Goal: Transaction & Acquisition: Purchase product/service

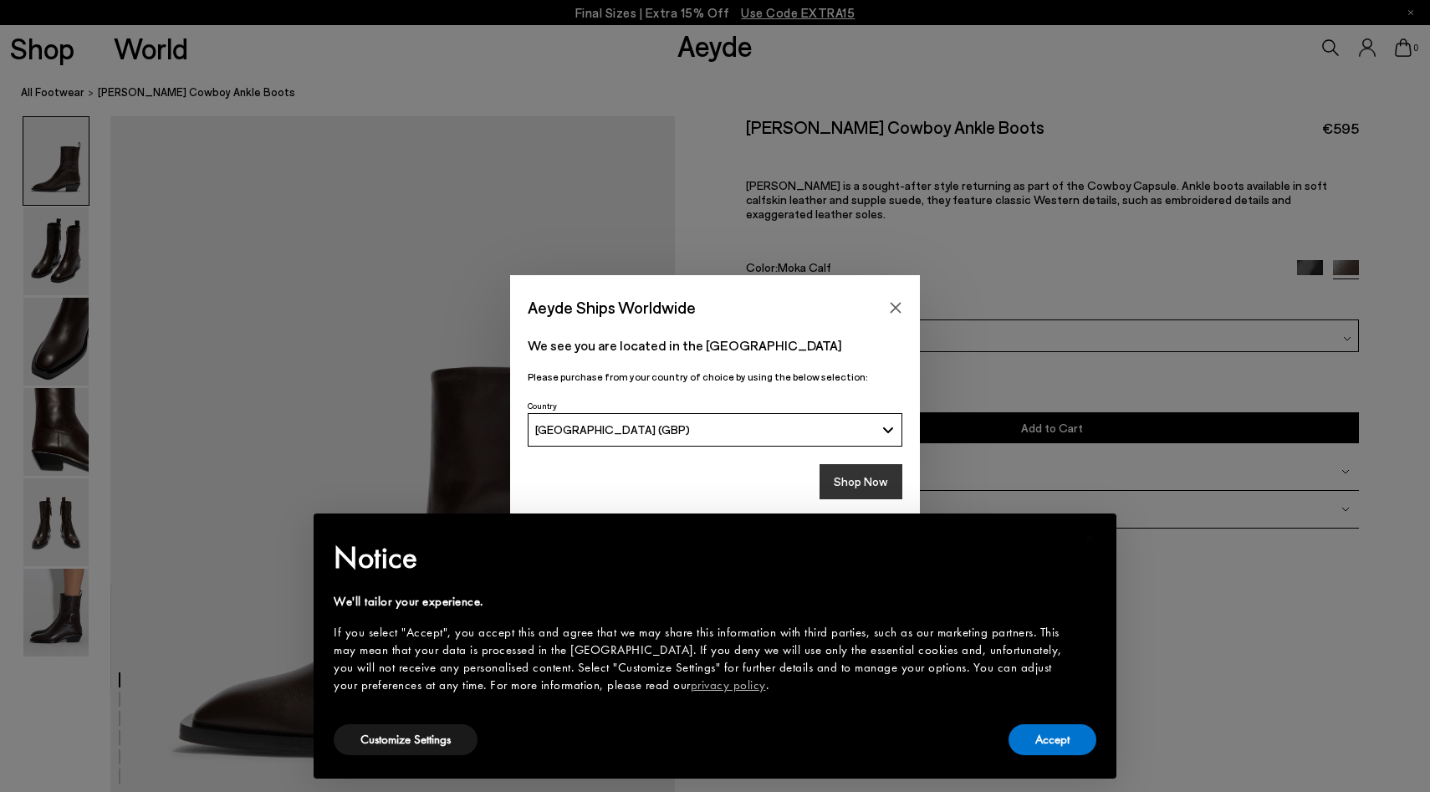
click at [855, 478] on button "Shop Now" at bounding box center [860, 481] width 83 height 35
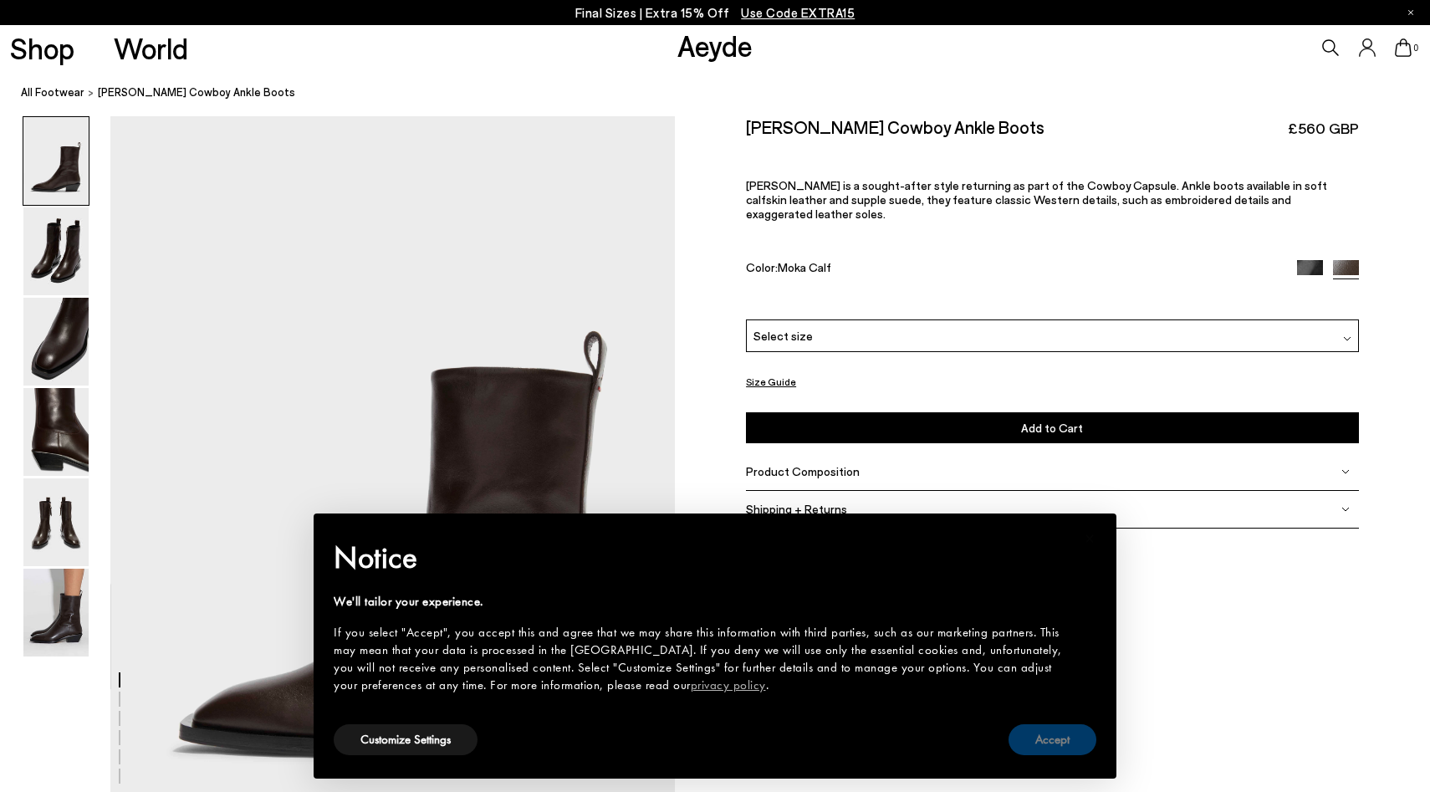
click at [1049, 743] on button "Accept" at bounding box center [1052, 739] width 88 height 31
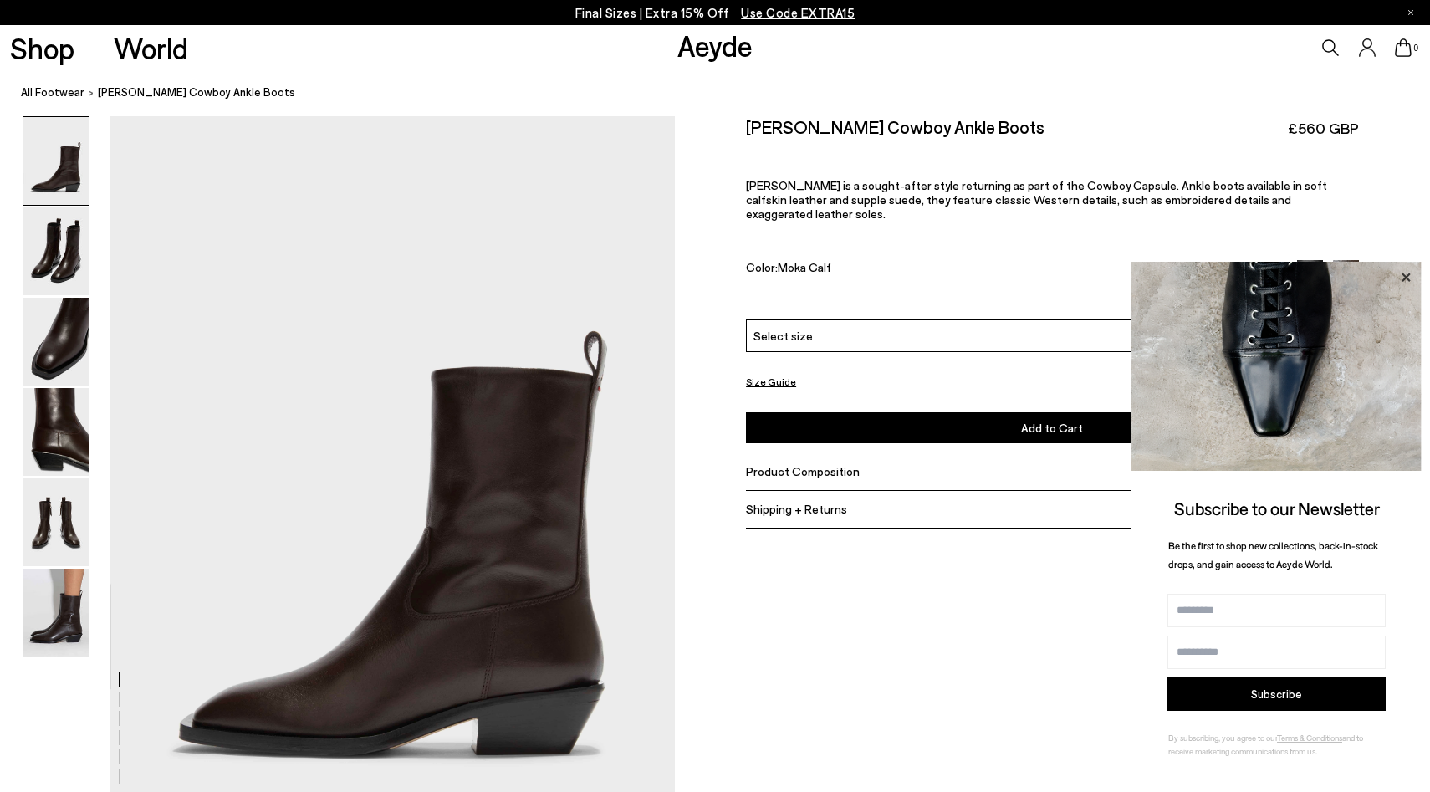
click at [1404, 281] on icon at bounding box center [1406, 278] width 22 height 22
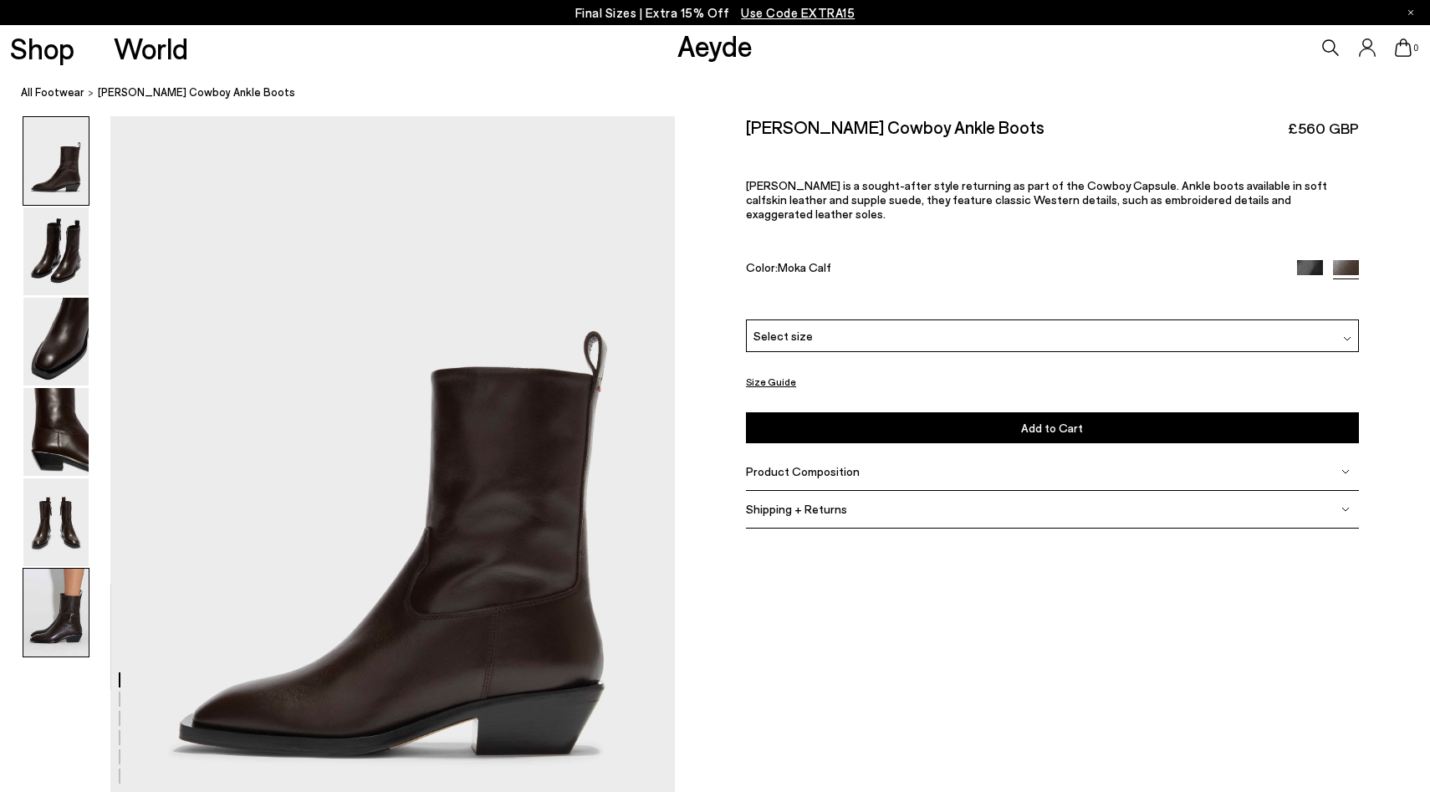
click at [69, 597] on img at bounding box center [55, 613] width 65 height 88
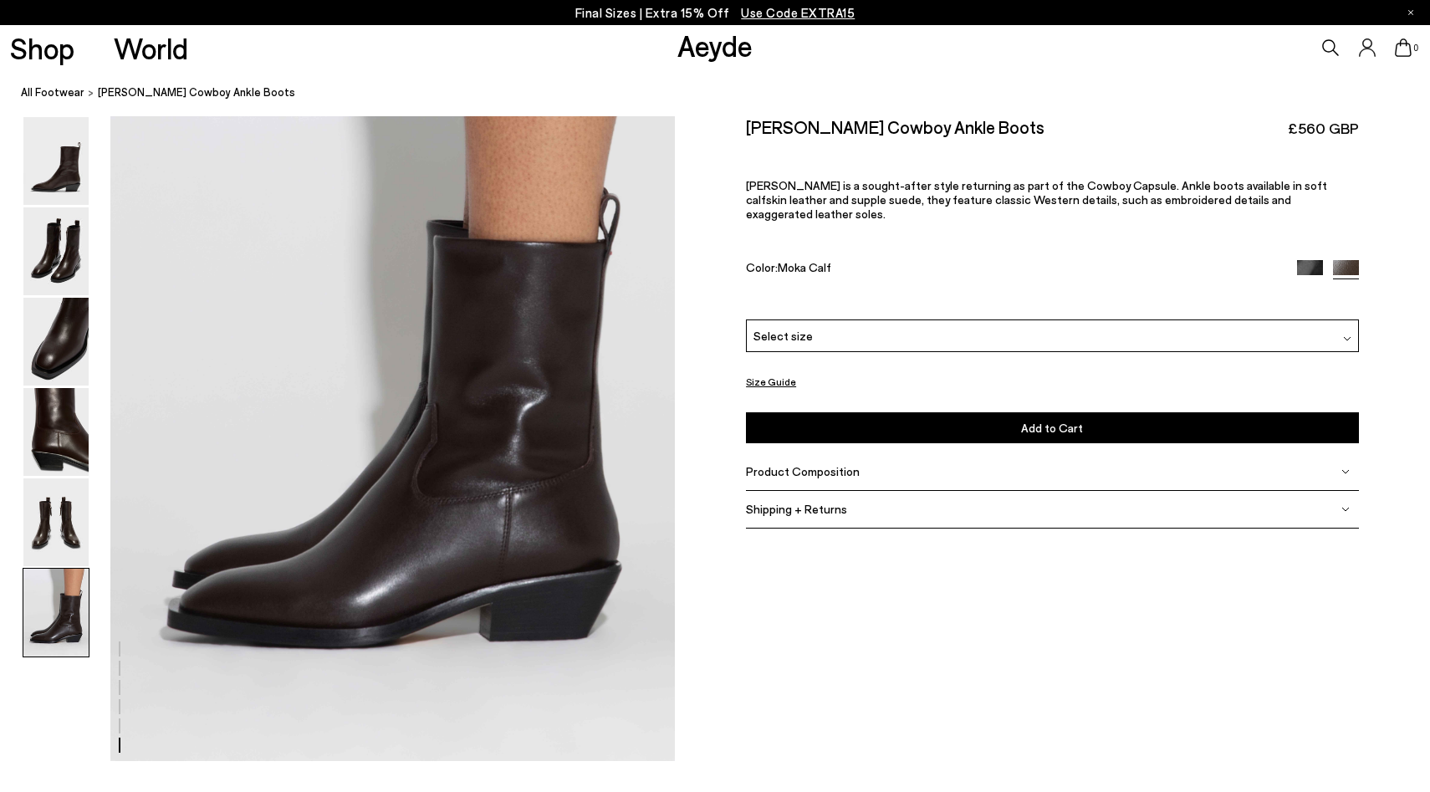
scroll to position [3889, 0]
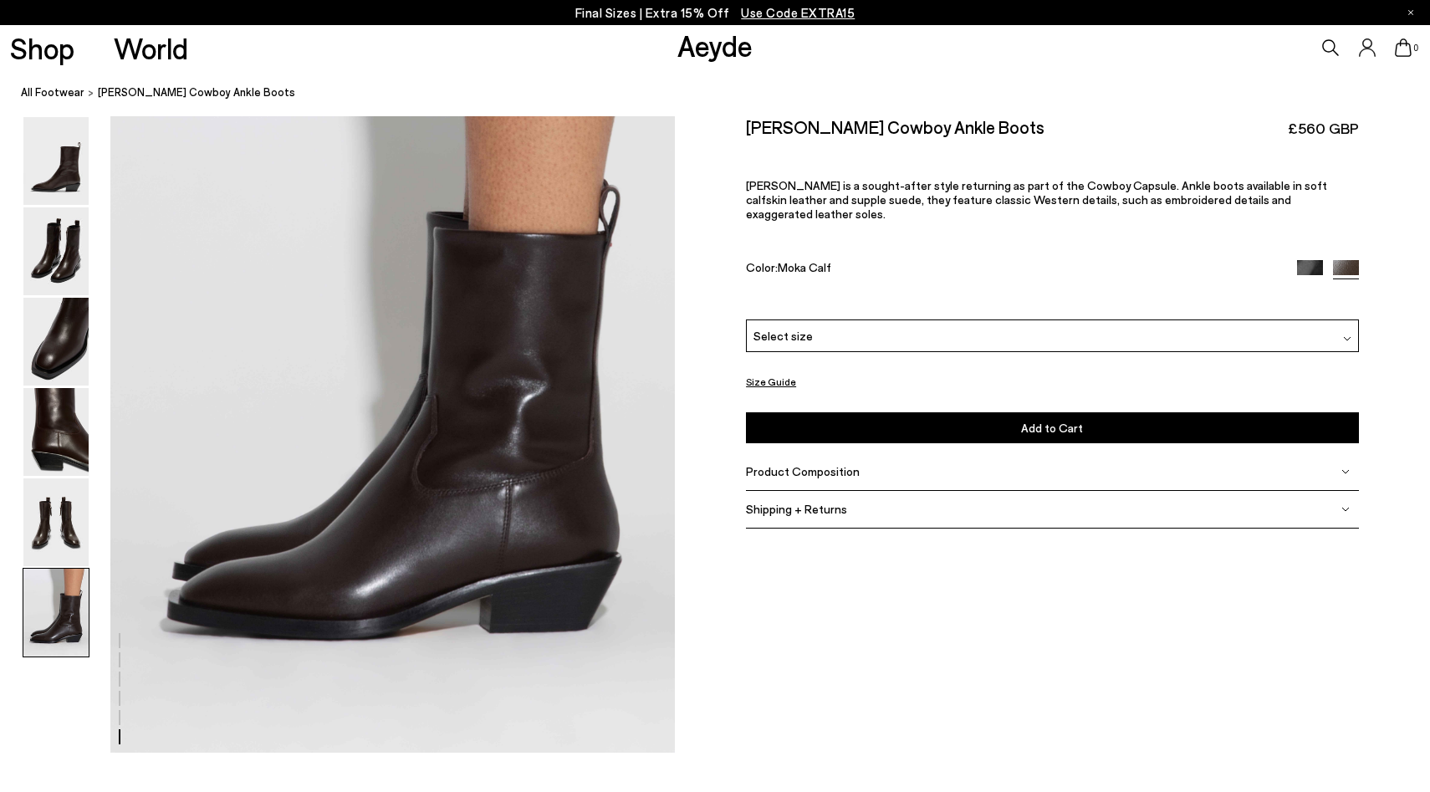
click at [811, 10] on span "Use Code EXTRA15" at bounding box center [798, 12] width 114 height 15
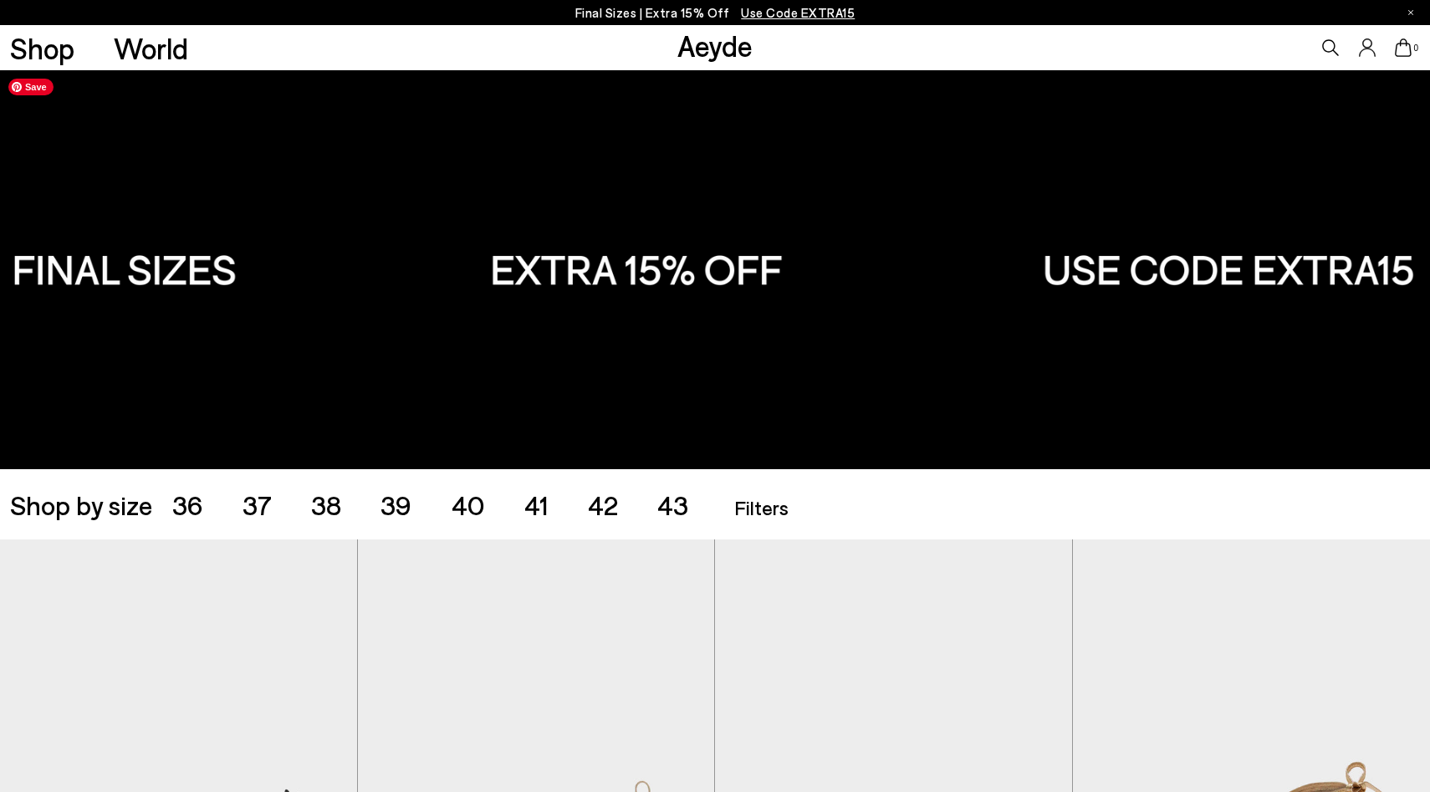
scroll to position [602, 0]
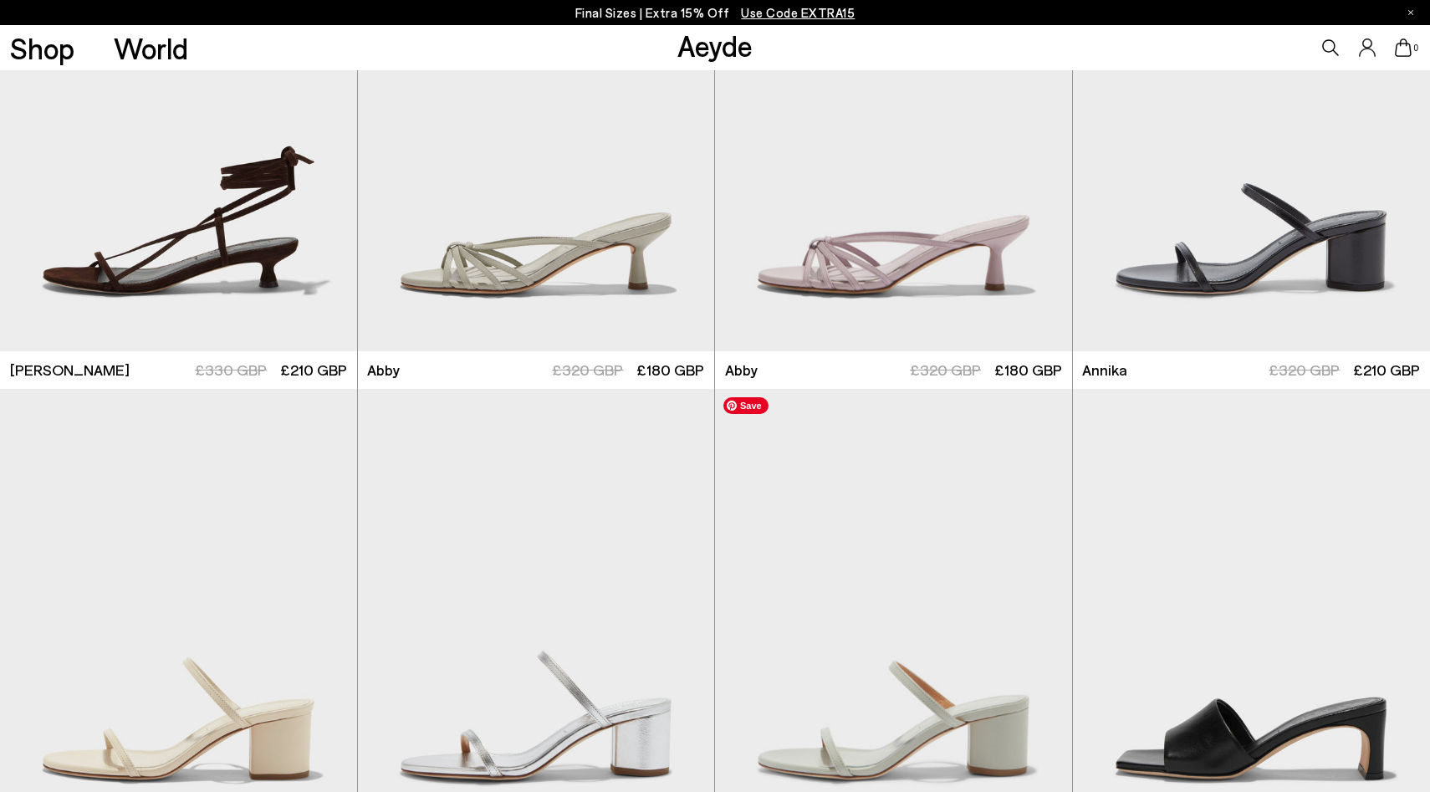
scroll to position [1313, 0]
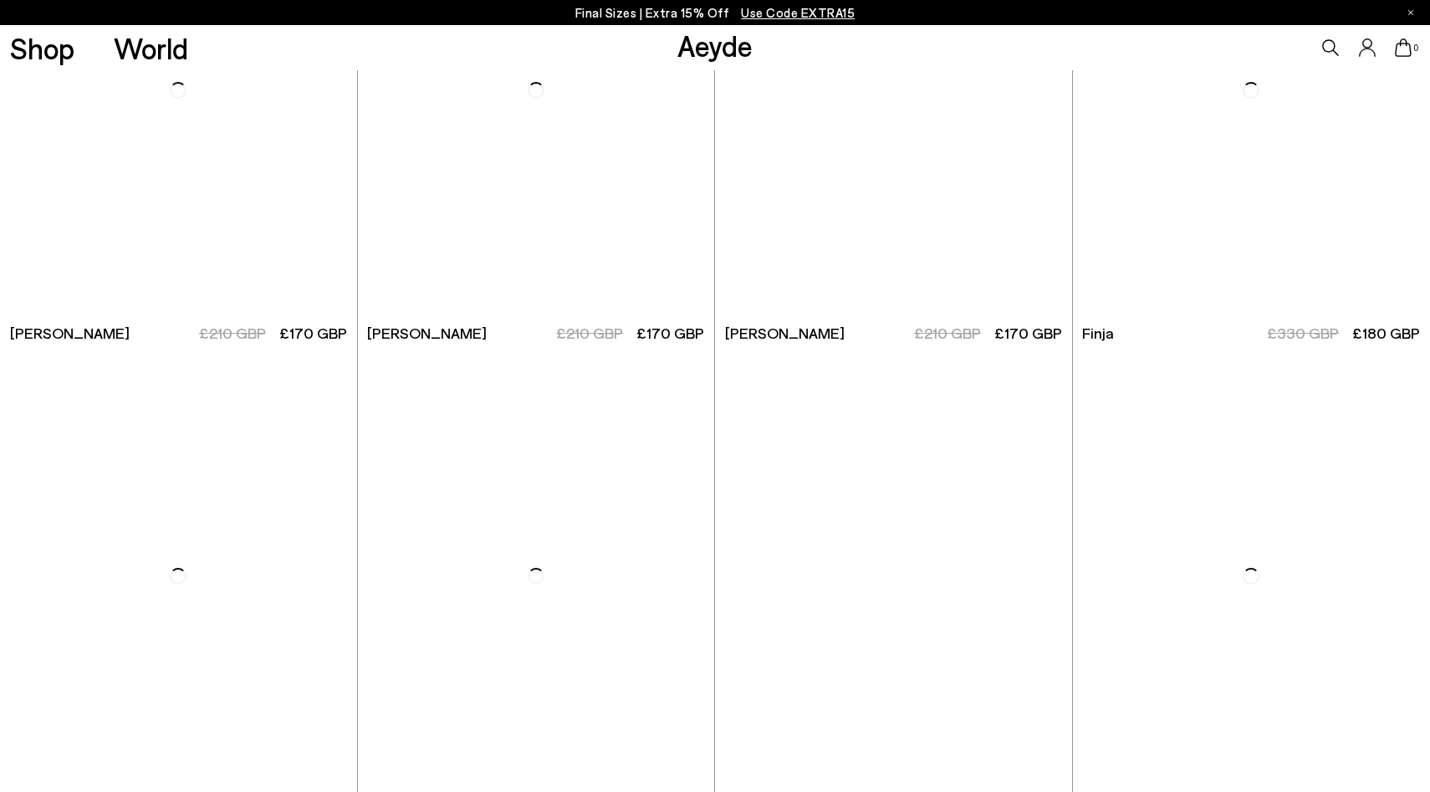
scroll to position [9631, 0]
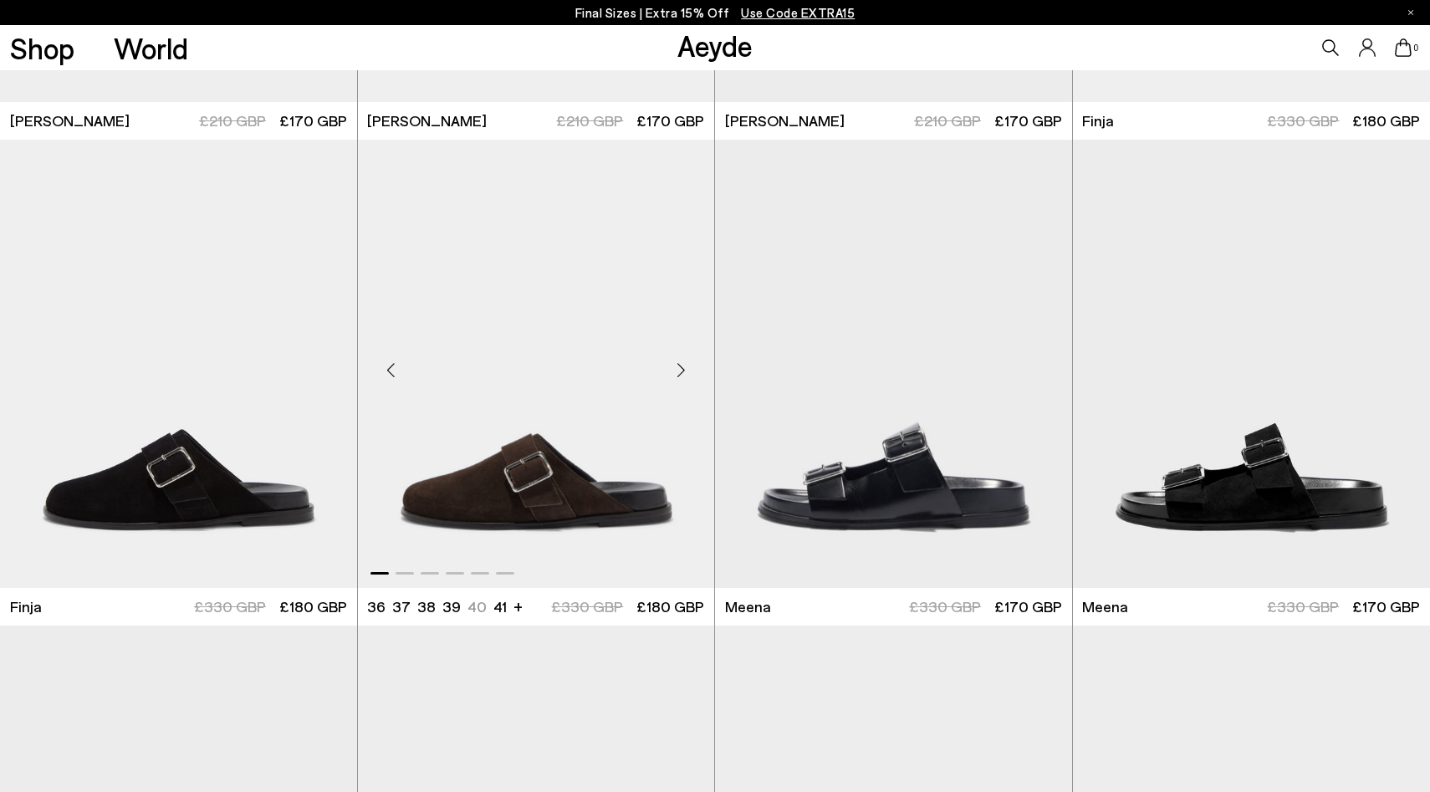
click at [686, 365] on div "Next slide" at bounding box center [681, 370] width 50 height 50
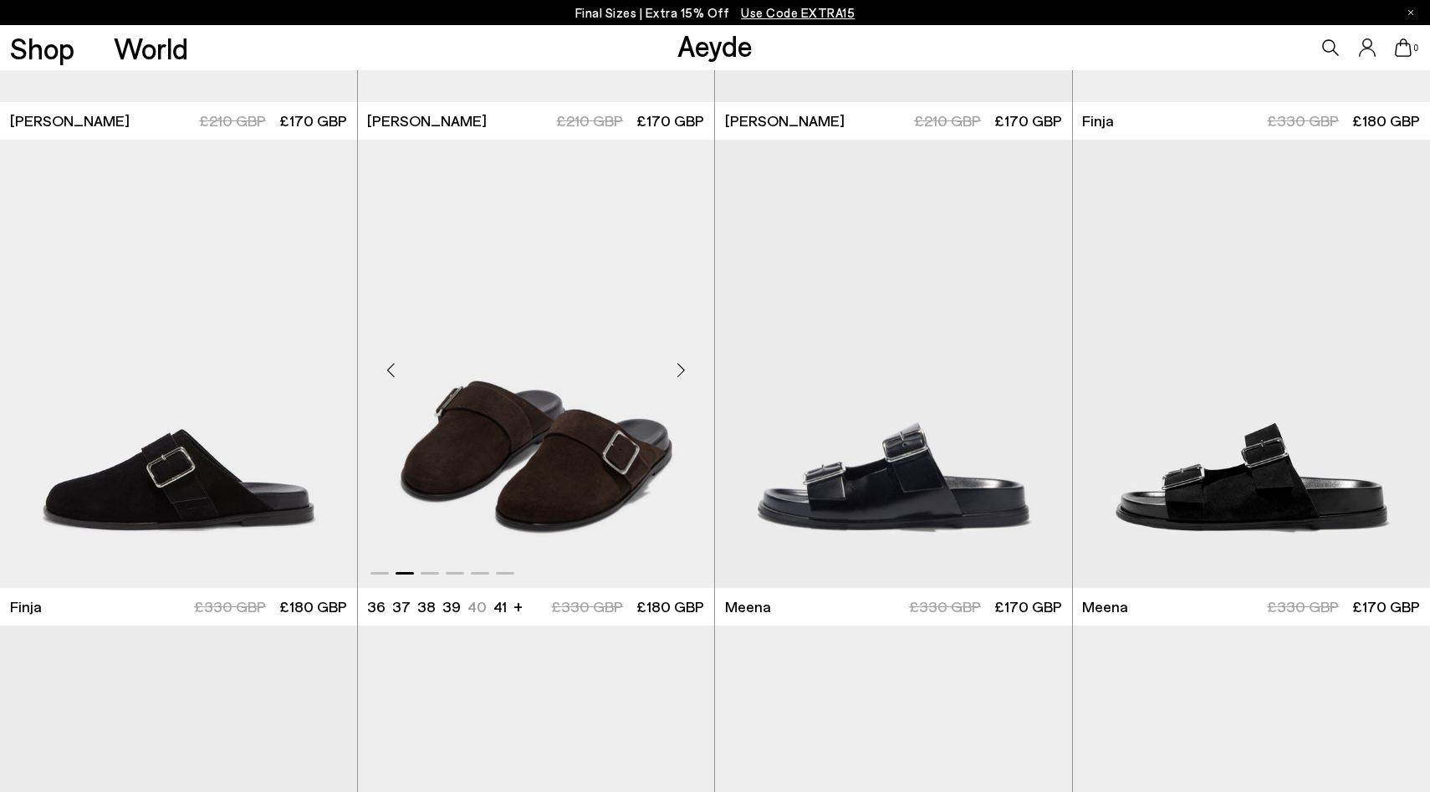
click at [686, 365] on div "Next slide" at bounding box center [681, 370] width 50 height 50
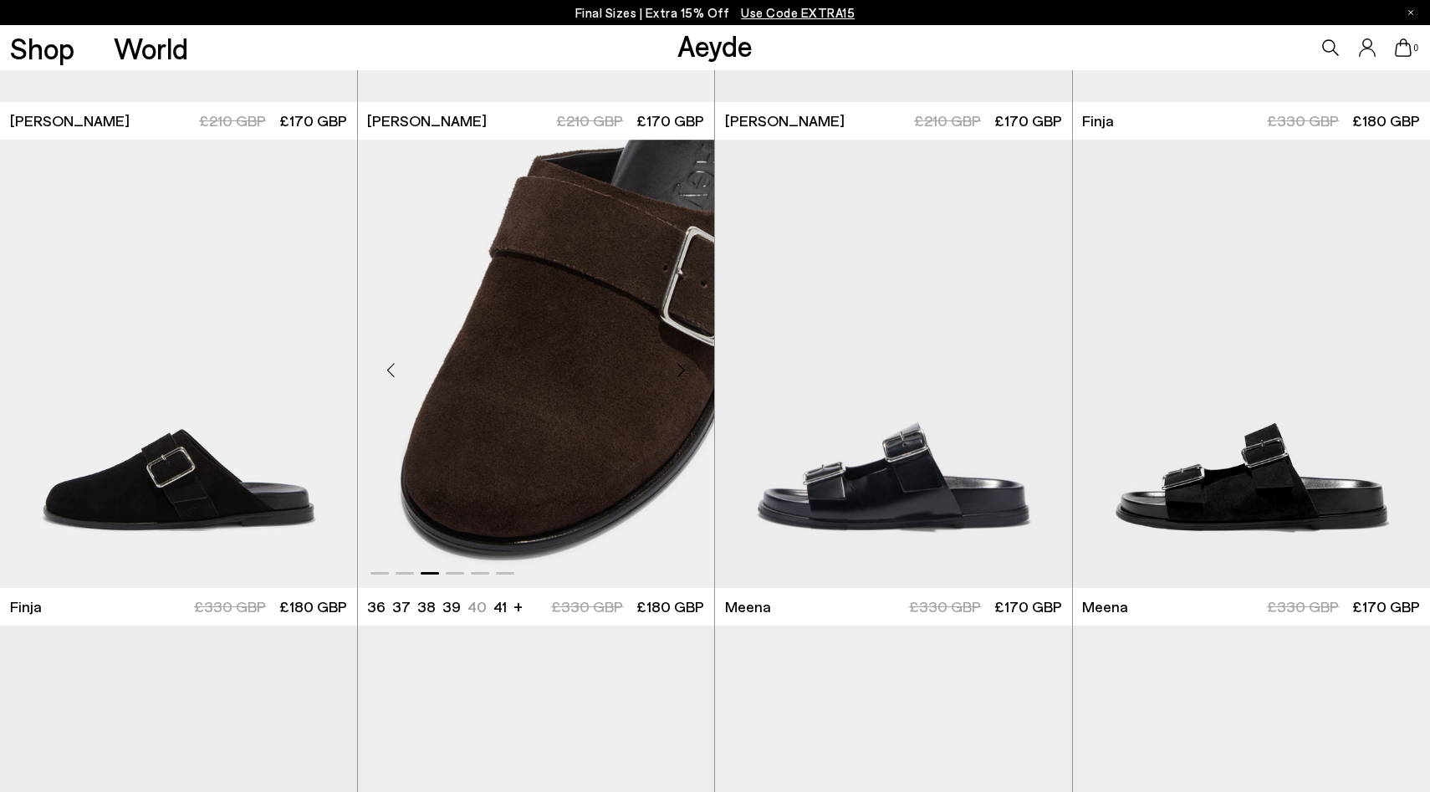
click at [686, 365] on div "Next slide" at bounding box center [681, 370] width 50 height 50
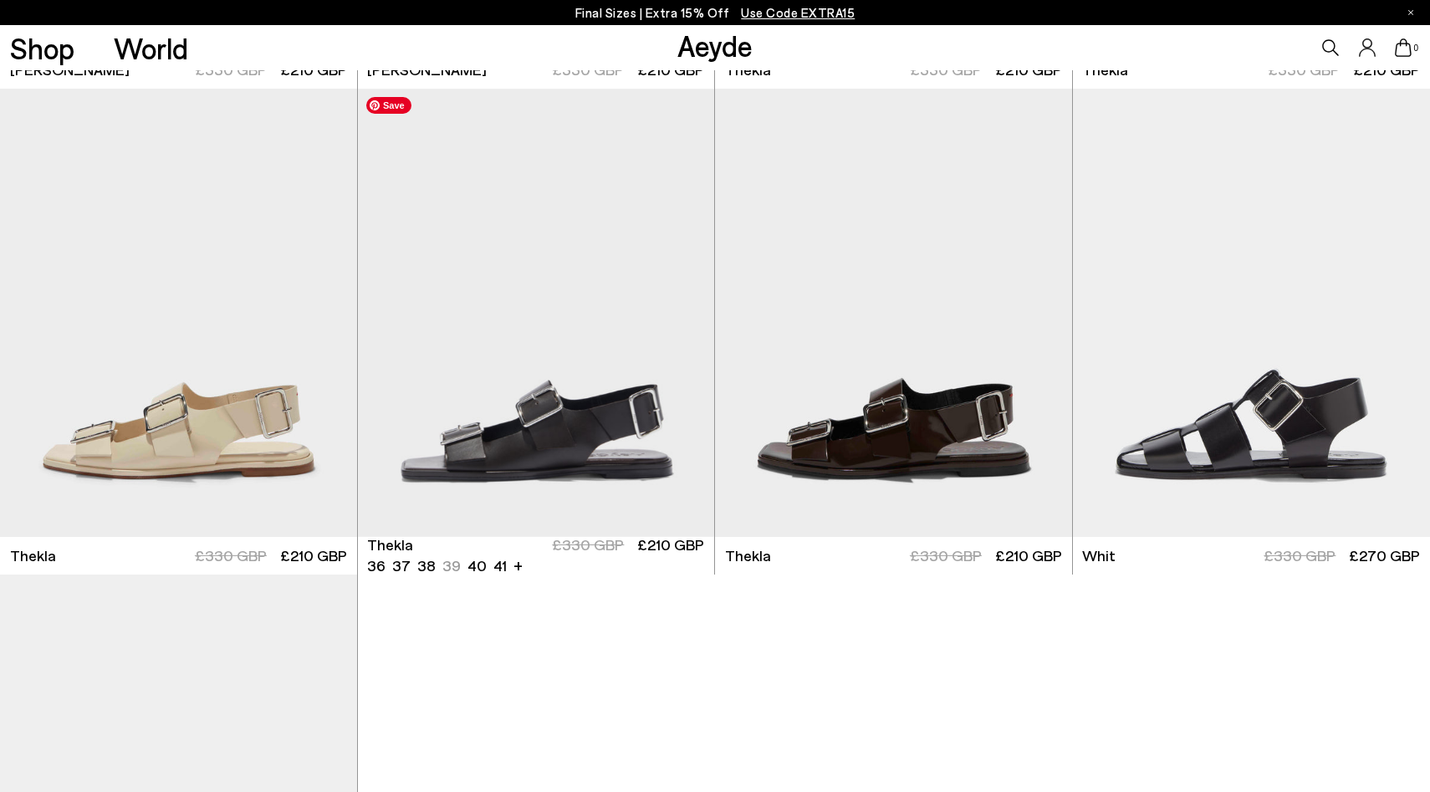
scroll to position [11106, 0]
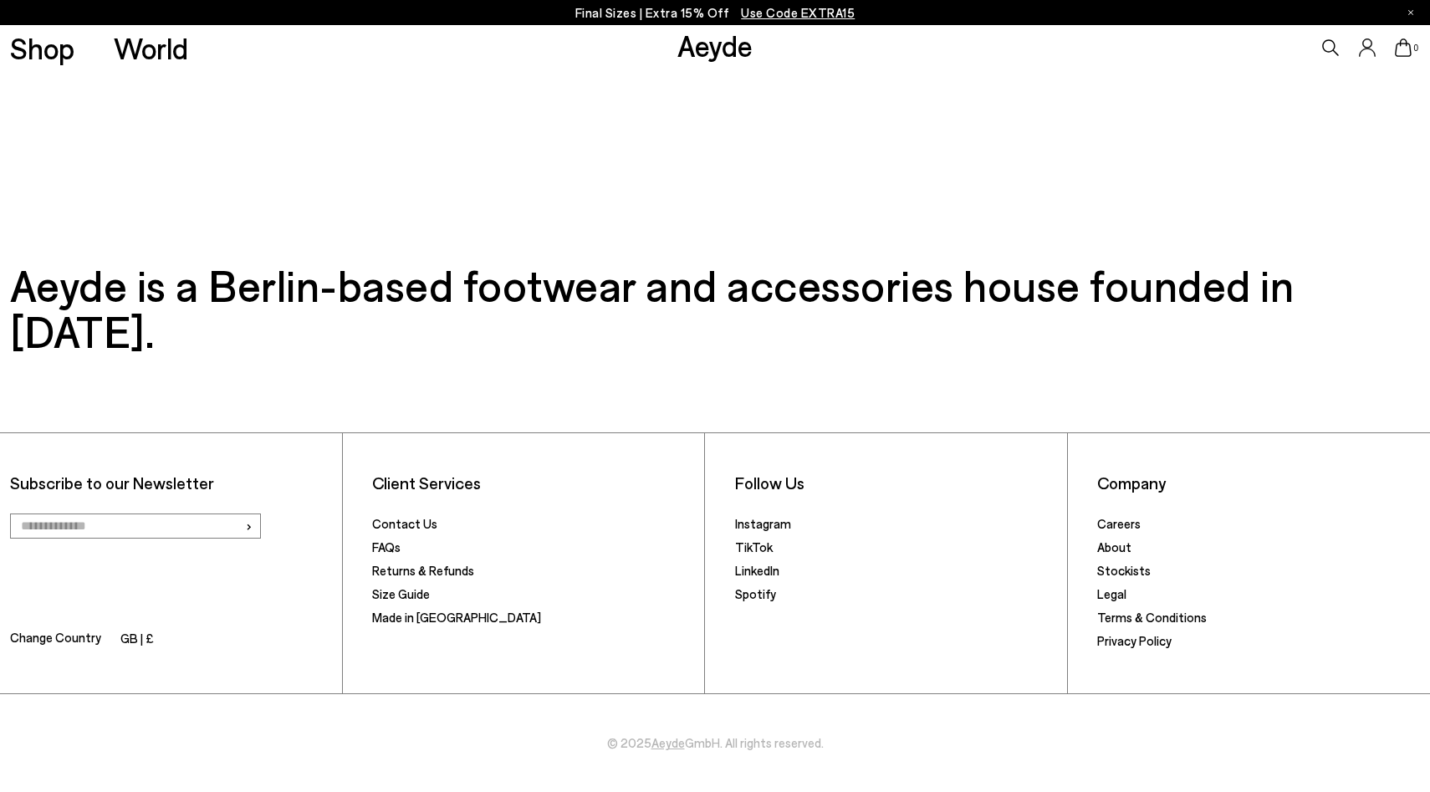
scroll to position [3255, 0]
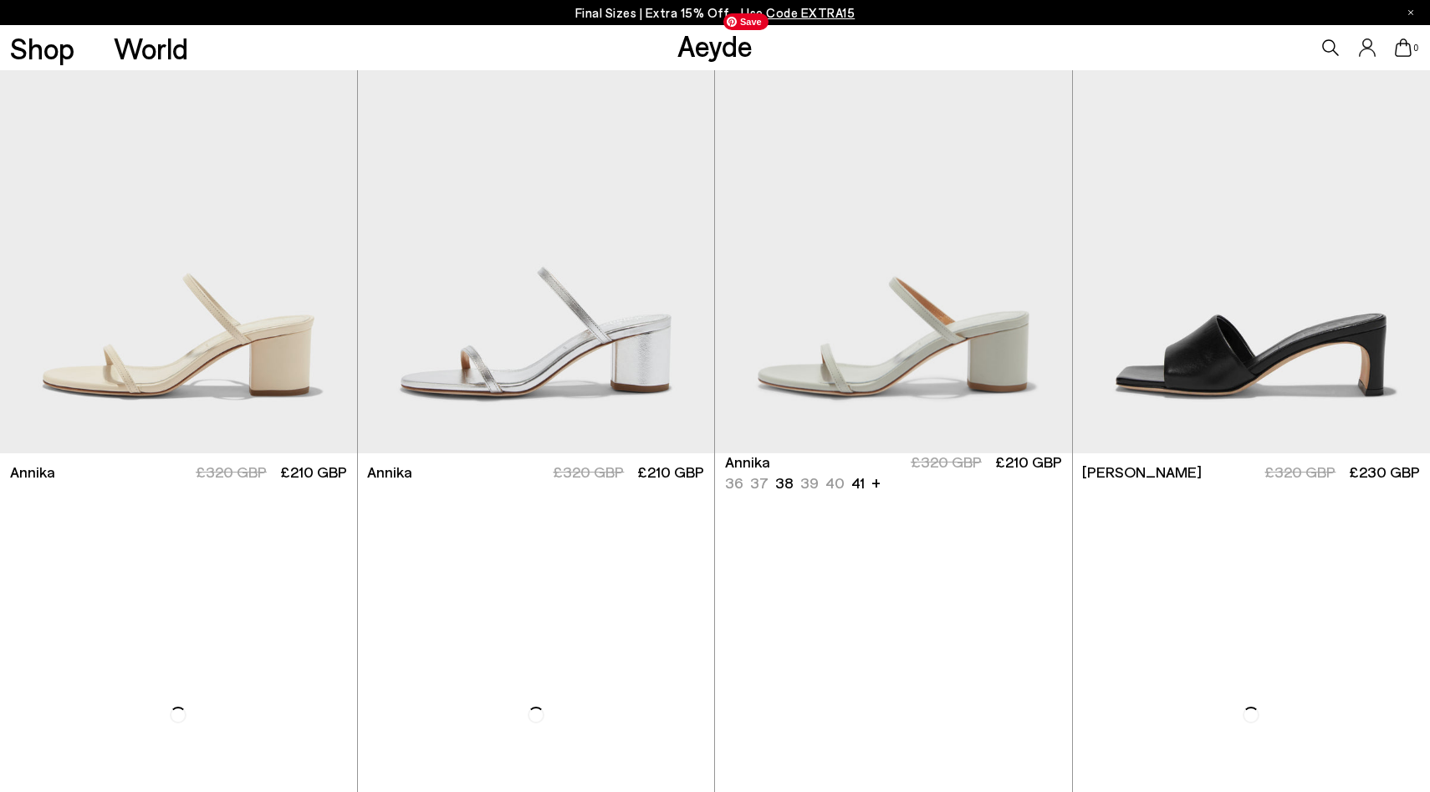
scroll to position [1423, 0]
